Goal: Task Accomplishment & Management: Manage account settings

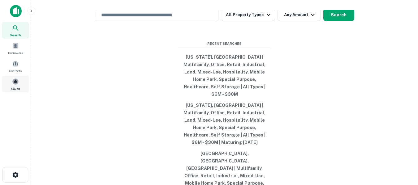
click at [15, 78] on div "Saved" at bounding box center [15, 84] width 27 height 17
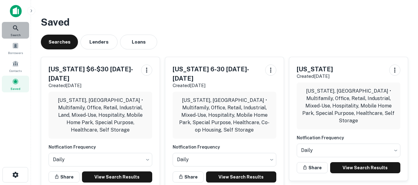
click at [14, 28] on icon at bounding box center [15, 27] width 7 height 7
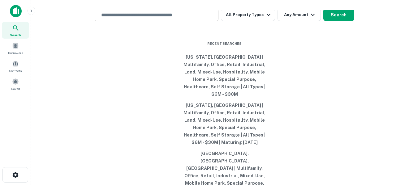
click at [162, 19] on input "text" at bounding box center [156, 14] width 118 height 7
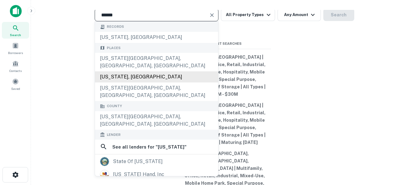
click at [121, 83] on div "[US_STATE], [GEOGRAPHIC_DATA]" at bounding box center [156, 76] width 123 height 11
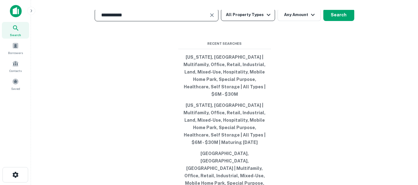
type input "**********"
click at [269, 19] on icon "button" at bounding box center [268, 14] width 7 height 7
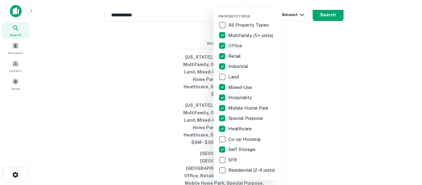
click at [320, 79] on div at bounding box center [211, 92] width 422 height 185
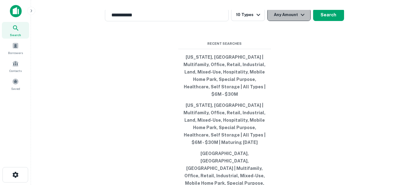
click at [294, 21] on button "Any Amount" at bounding box center [288, 15] width 43 height 12
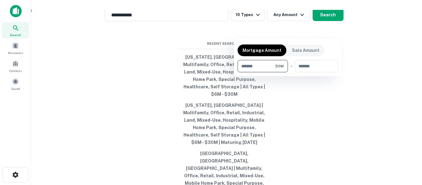
type input "*******"
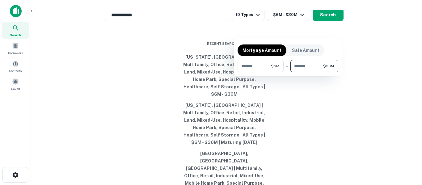
type input "********"
click at [310, 97] on div at bounding box center [211, 92] width 422 height 185
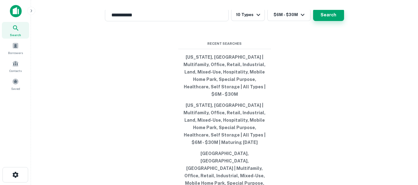
click at [327, 21] on button "Search" at bounding box center [328, 15] width 31 height 12
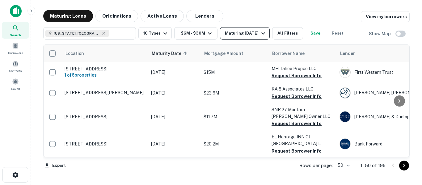
click at [262, 32] on icon "button" at bounding box center [263, 33] width 7 height 7
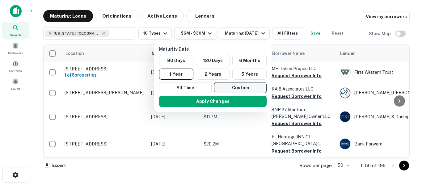
click at [230, 87] on button "Custom" at bounding box center [240, 87] width 53 height 11
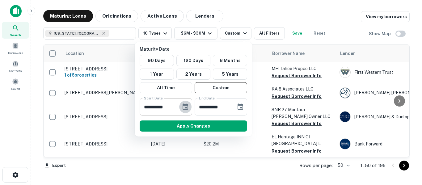
click at [183, 107] on icon "Choose date, selected date is Feb 21, 2025" at bounding box center [186, 107] width 6 height 6
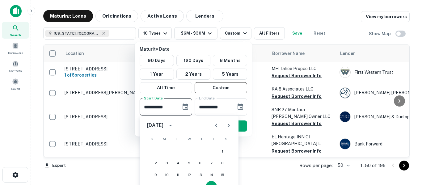
click at [218, 125] on icon "Previous month" at bounding box center [216, 125] width 7 height 7
click at [230, 124] on icon "Next month" at bounding box center [228, 125] width 7 height 7
click at [230, 125] on icon "Next month" at bounding box center [228, 125] width 7 height 7
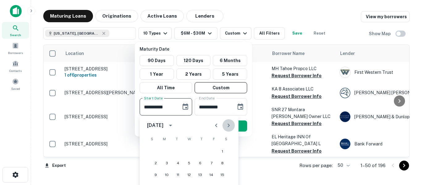
click at [230, 125] on icon "Next month" at bounding box center [228, 125] width 7 height 7
click at [229, 124] on icon "Next month" at bounding box center [228, 125] width 7 height 7
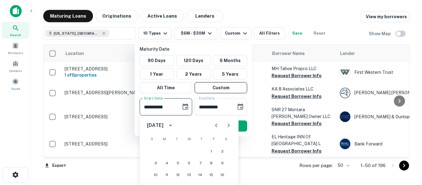
click at [229, 124] on icon "Next month" at bounding box center [228, 125] width 7 height 7
click at [224, 151] on button "1" at bounding box center [222, 151] width 11 height 11
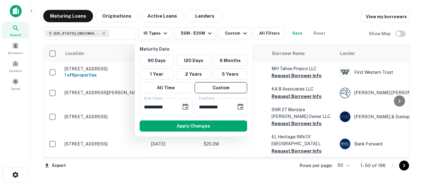
type input "**********"
click at [241, 106] on icon "Choose date, selected date is Aug 20, 2025" at bounding box center [241, 107] width 6 height 6
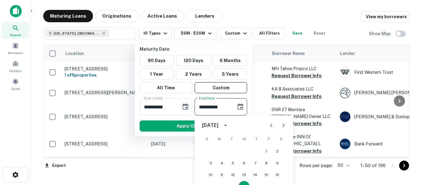
click at [282, 126] on icon "Next month" at bounding box center [283, 125] width 7 height 7
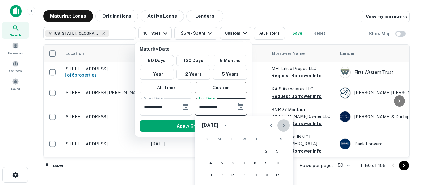
click at [282, 126] on icon "Next month" at bounding box center [283, 125] width 7 height 7
click at [281, 125] on icon "Next month" at bounding box center [283, 125] width 7 height 7
click at [280, 175] on button "16" at bounding box center [277, 174] width 11 height 11
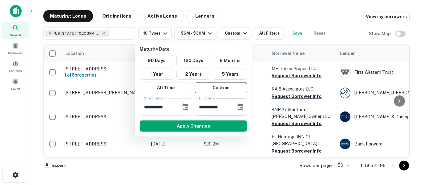
click at [213, 107] on input "**********" at bounding box center [213, 106] width 37 height 17
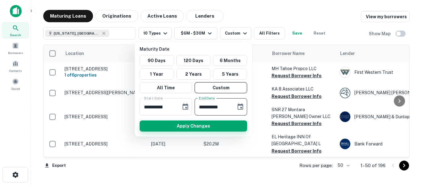
type input "**********"
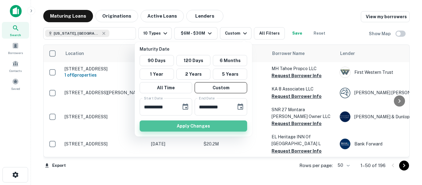
click at [190, 125] on button "Apply Changes" at bounding box center [194, 126] width 108 height 11
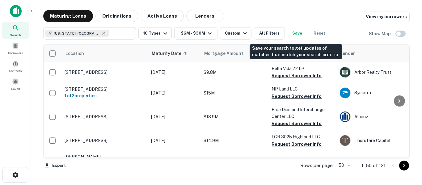
click at [295, 33] on button "Save" at bounding box center [297, 33] width 20 height 12
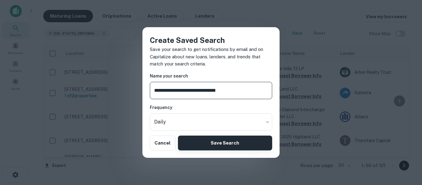
type input "**********"
click at [222, 139] on button "Save Search" at bounding box center [225, 143] width 94 height 15
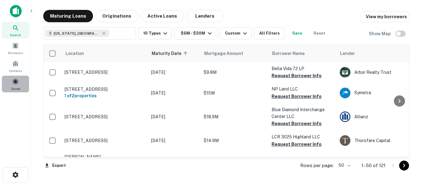
click at [16, 83] on span at bounding box center [15, 81] width 7 height 7
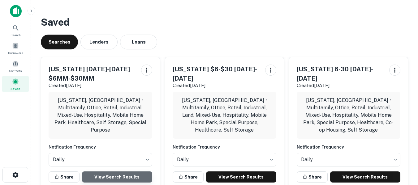
click at [115, 172] on link "View Search Results" at bounding box center [117, 177] width 70 height 11
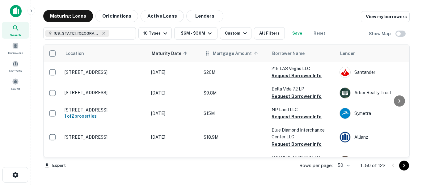
click at [216, 53] on span "Mortgage Amount" at bounding box center [236, 53] width 47 height 7
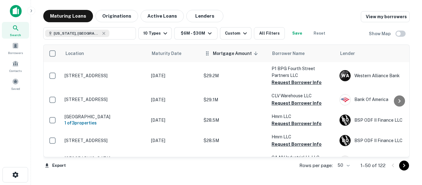
click at [229, 57] on th "Mortgage Amount sorted descending" at bounding box center [235, 53] width 68 height 17
click at [229, 52] on span "Mortgage Amount sorted descending" at bounding box center [236, 53] width 47 height 7
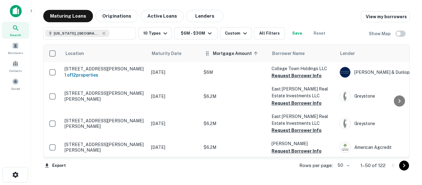
click at [225, 54] on span "Mortgage Amount sorted ascending" at bounding box center [236, 53] width 47 height 7
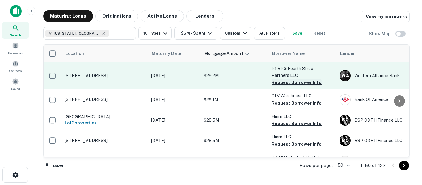
click at [298, 83] on button "Request Borrower Info" at bounding box center [297, 82] width 50 height 7
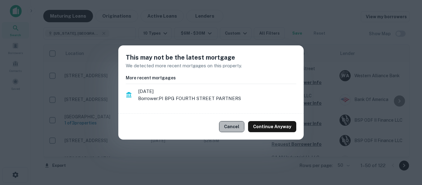
click at [229, 125] on button "Cancel" at bounding box center [231, 126] width 25 height 11
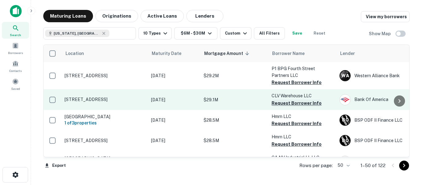
click at [285, 102] on button "Request Borrower Info" at bounding box center [297, 103] width 50 height 7
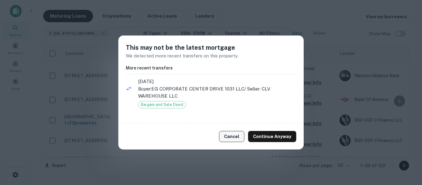
click at [234, 134] on button "Cancel" at bounding box center [231, 136] width 25 height 11
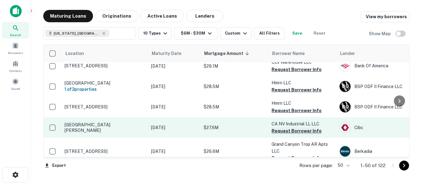
scroll to position [41, 0]
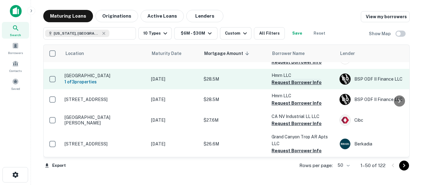
click at [299, 82] on button "Request Borrower Info" at bounding box center [297, 82] width 50 height 7
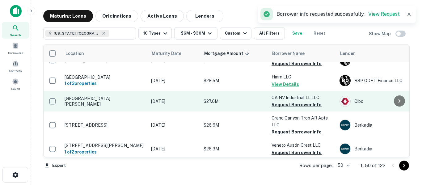
scroll to position [62, 0]
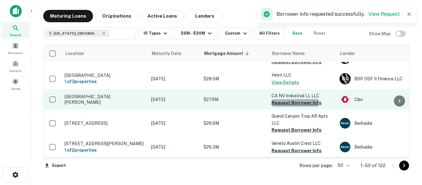
click at [288, 102] on button "Request Borrower Info" at bounding box center [297, 102] width 50 height 7
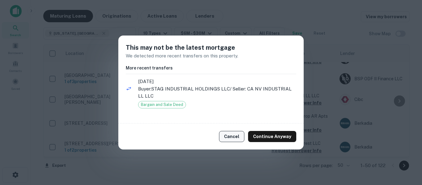
click at [229, 136] on button "Cancel" at bounding box center [231, 136] width 25 height 11
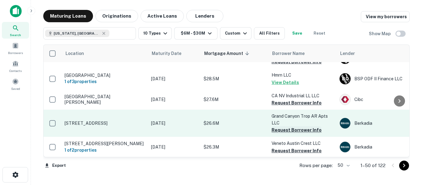
click at [292, 130] on button "Request Borrower Info" at bounding box center [297, 129] width 50 height 7
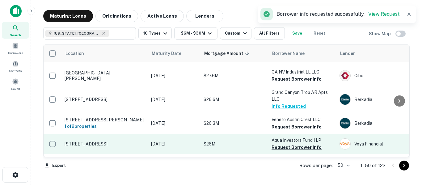
scroll to position [113, 0]
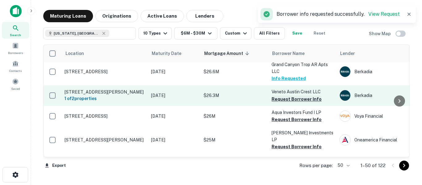
click at [294, 98] on button "Request Borrower Info" at bounding box center [297, 99] width 50 height 7
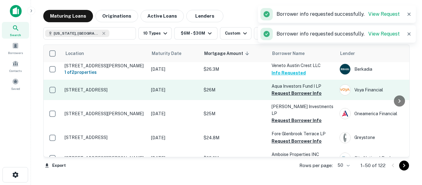
scroll to position [144, 0]
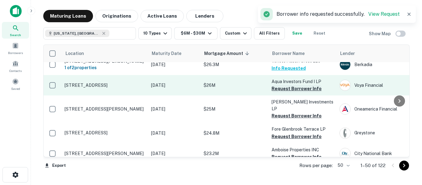
click at [297, 88] on button "Request Borrower Info" at bounding box center [297, 88] width 50 height 7
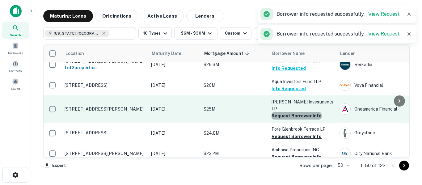
click at [297, 112] on button "Request Borrower Info" at bounding box center [297, 115] width 50 height 7
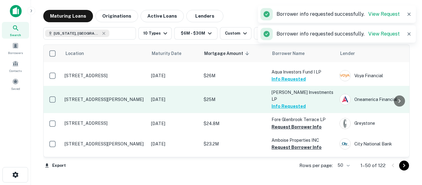
scroll to position [185, 0]
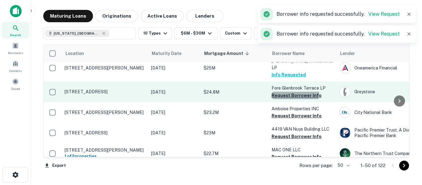
click at [295, 92] on button "Request Borrower Info" at bounding box center [297, 95] width 50 height 7
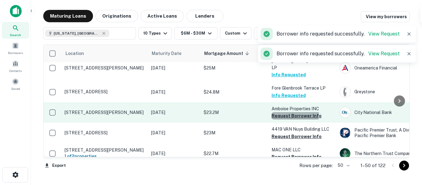
click at [292, 112] on button "Request Borrower Info" at bounding box center [297, 115] width 50 height 7
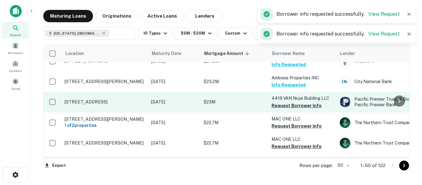
scroll to position [227, 0]
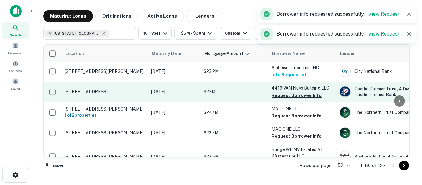
click at [292, 92] on button "Request Borrower Info" at bounding box center [297, 95] width 50 height 7
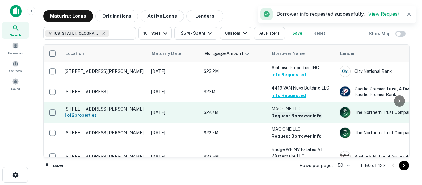
click at [289, 112] on button "Request Borrower Info" at bounding box center [297, 115] width 50 height 7
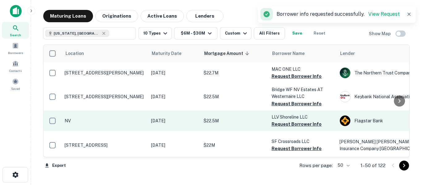
scroll to position [288, 0]
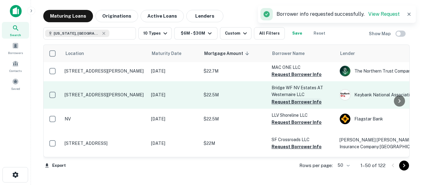
click at [289, 98] on button "Request Borrower Info" at bounding box center [297, 101] width 50 height 7
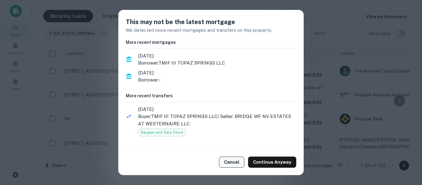
click at [230, 165] on button "Cancel" at bounding box center [231, 162] width 25 height 11
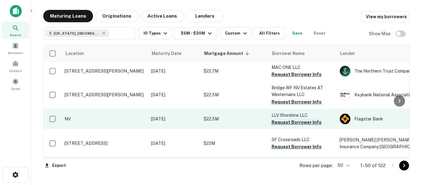
click at [288, 119] on button "Request Borrower Info" at bounding box center [297, 122] width 50 height 7
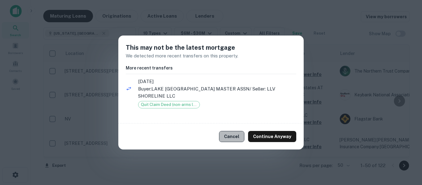
click at [243, 133] on button "Cancel" at bounding box center [231, 136] width 25 height 11
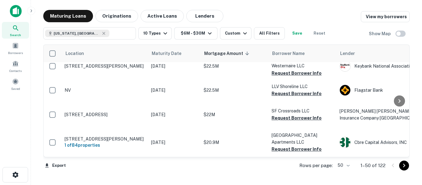
scroll to position [319, 0]
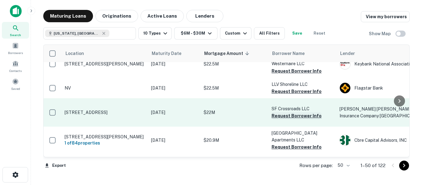
click at [280, 112] on button "Request Borrower Info" at bounding box center [297, 115] width 50 height 7
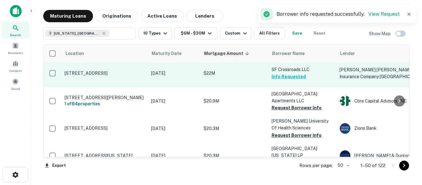
scroll to position [361, 0]
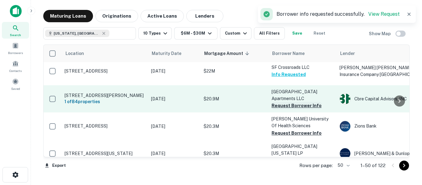
click at [289, 102] on button "Request Borrower Info" at bounding box center [297, 105] width 50 height 7
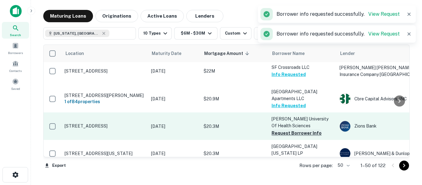
click at [289, 130] on button "Request Borrower Info" at bounding box center [297, 133] width 50 height 7
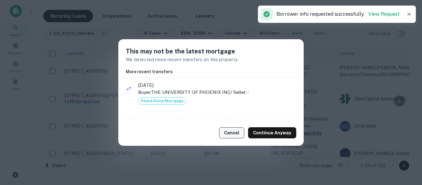
click at [227, 135] on button "Cancel" at bounding box center [231, 132] width 25 height 11
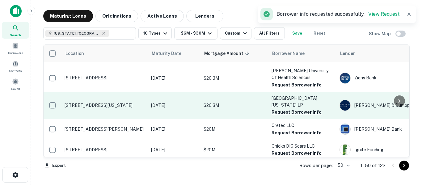
scroll to position [412, 0]
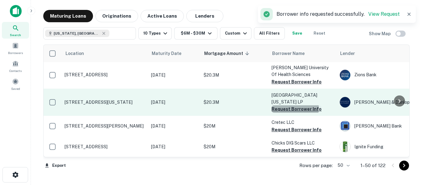
click at [294, 105] on button "Request Borrower Info" at bounding box center [297, 108] width 50 height 7
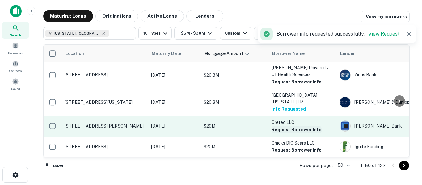
click at [289, 126] on button "Request Borrower Info" at bounding box center [297, 129] width 50 height 7
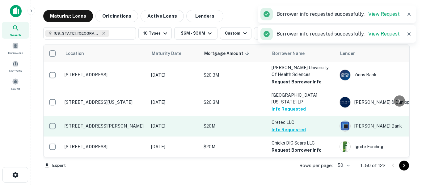
scroll to position [443, 0]
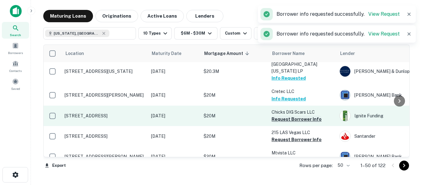
click at [291, 116] on button "Request Borrower Info" at bounding box center [297, 119] width 50 height 7
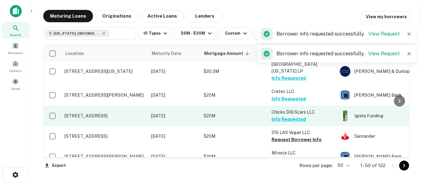
scroll to position [464, 0]
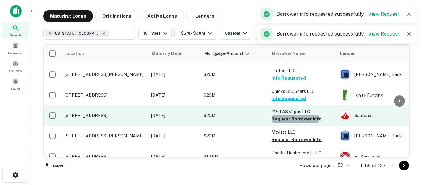
click at [290, 115] on button "Request Borrower Info" at bounding box center [297, 118] width 50 height 7
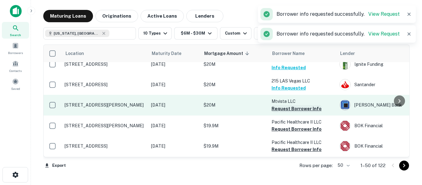
click at [291, 105] on button "Request Borrower Info" at bounding box center [297, 108] width 50 height 7
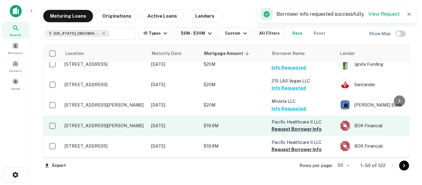
click at [290, 125] on button "Request Borrower Info" at bounding box center [297, 128] width 50 height 7
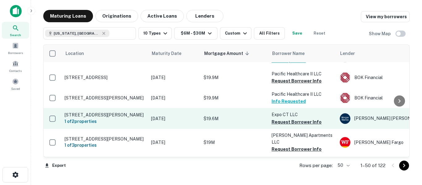
scroll to position [546, 0]
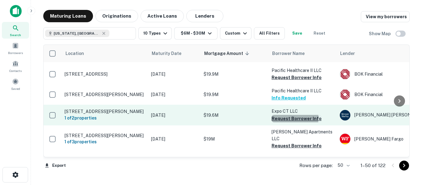
click at [290, 115] on button "Request Borrower Info" at bounding box center [297, 118] width 50 height 7
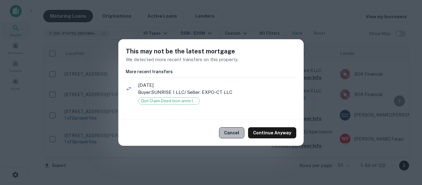
click at [236, 132] on button "Cancel" at bounding box center [231, 132] width 25 height 11
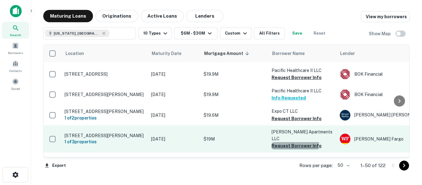
click at [289, 142] on button "Request Borrower Info" at bounding box center [297, 145] width 50 height 7
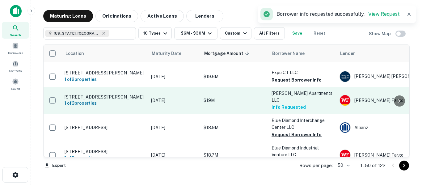
scroll to position [587, 0]
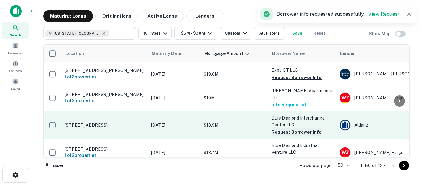
click at [287, 129] on button "Request Borrower Info" at bounding box center [297, 132] width 50 height 7
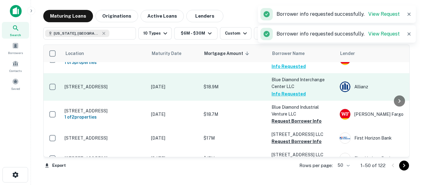
scroll to position [628, 0]
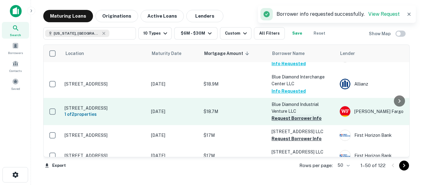
click at [289, 115] on button "Request Borrower Info" at bounding box center [297, 118] width 50 height 7
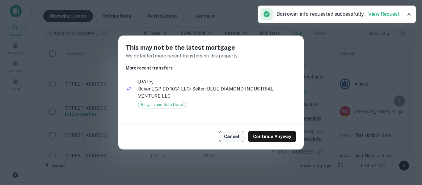
click at [242, 135] on button "Cancel" at bounding box center [231, 136] width 25 height 11
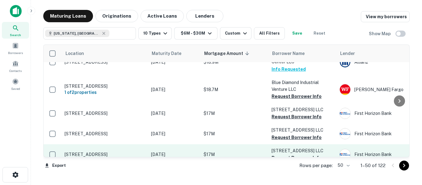
scroll to position [659, 0]
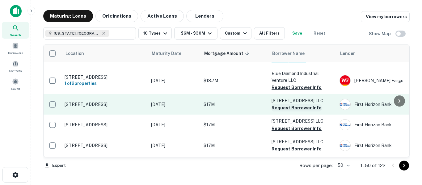
click at [291, 104] on button "Request Borrower Info" at bounding box center [297, 107] width 50 height 7
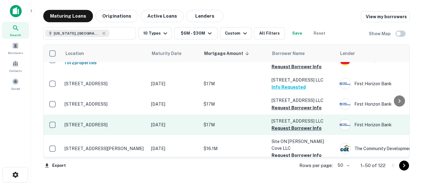
scroll to position [690, 0]
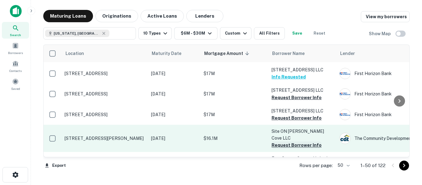
click at [284, 142] on button "Request Borrower Info" at bounding box center [297, 145] width 50 height 7
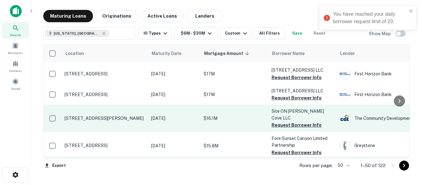
scroll to position [711, 0]
